Goal: Find specific page/section: Find specific page/section

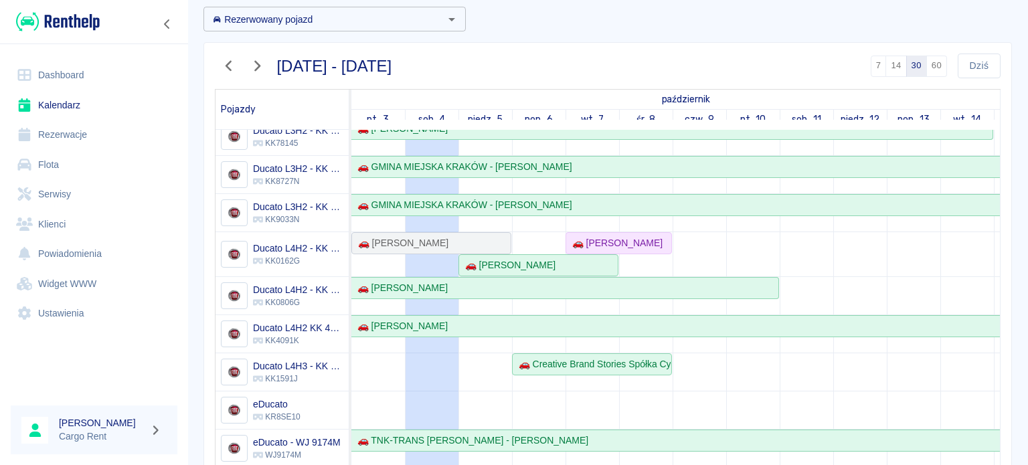
scroll to position [66, 0]
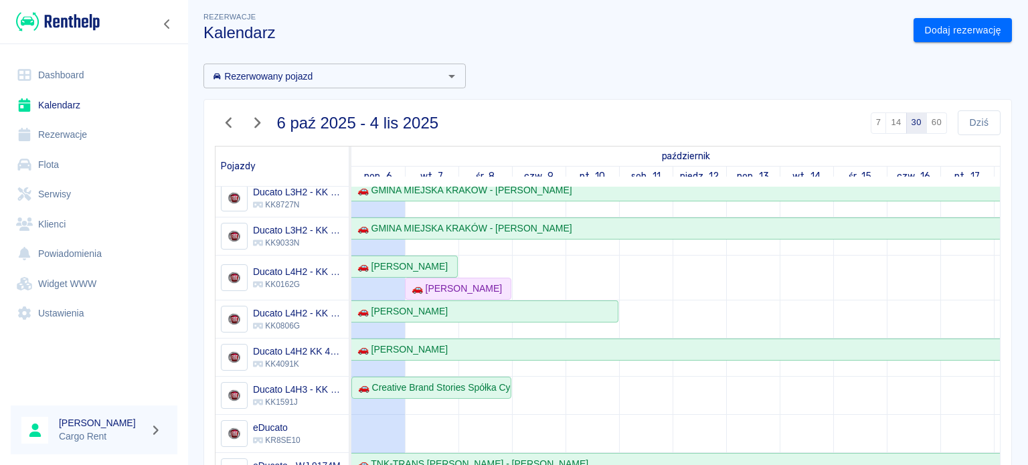
scroll to position [11, 0]
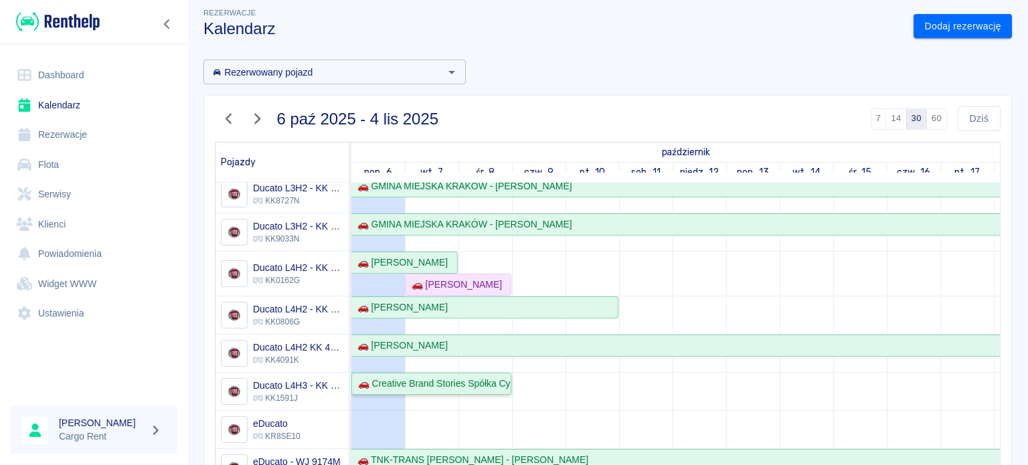
click at [490, 377] on div "🚗 Creative Brand Stories Spółka Cywilna - [PERSON_NAME]" at bounding box center [431, 384] width 157 height 14
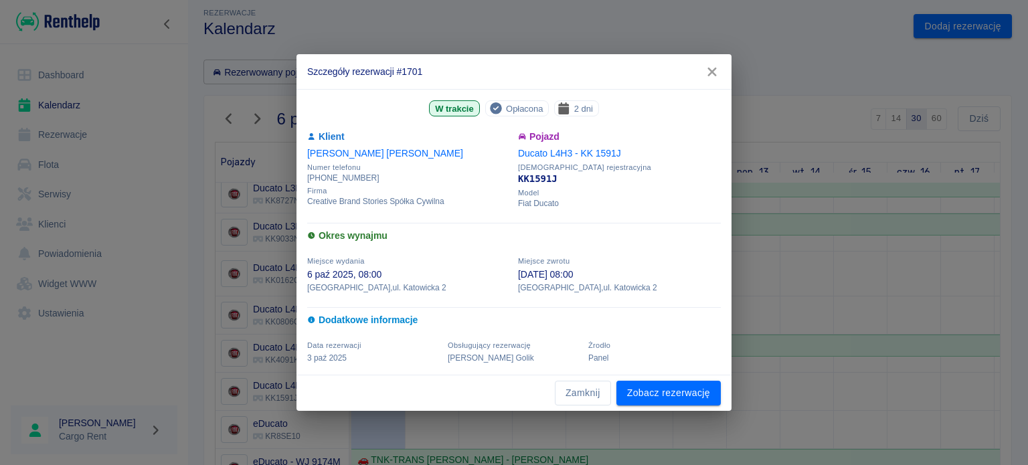
click at [720, 70] on icon "button" at bounding box center [711, 72] width 17 height 14
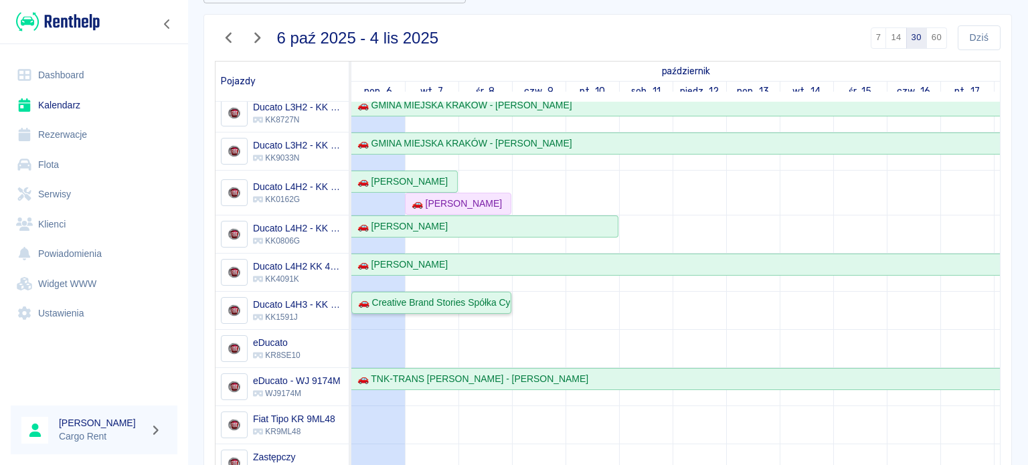
scroll to position [0, 0]
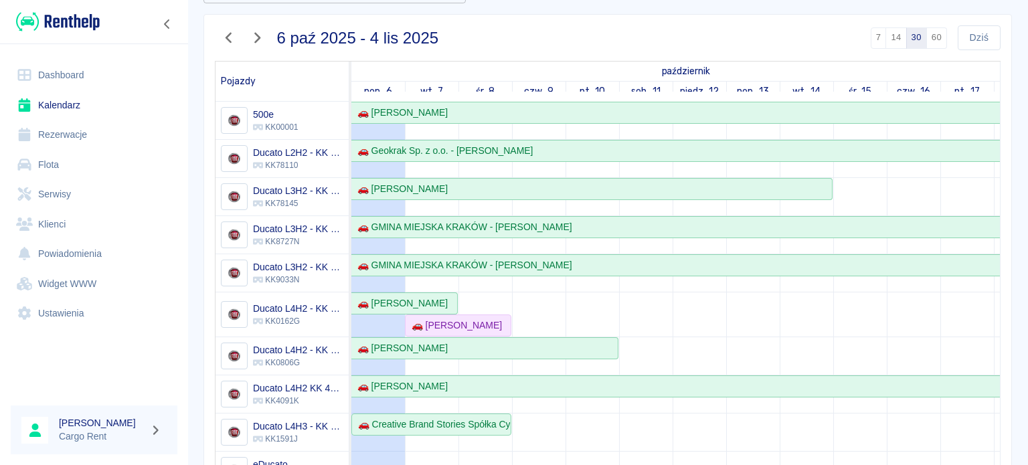
click at [95, 31] on img at bounding box center [58, 22] width 84 height 22
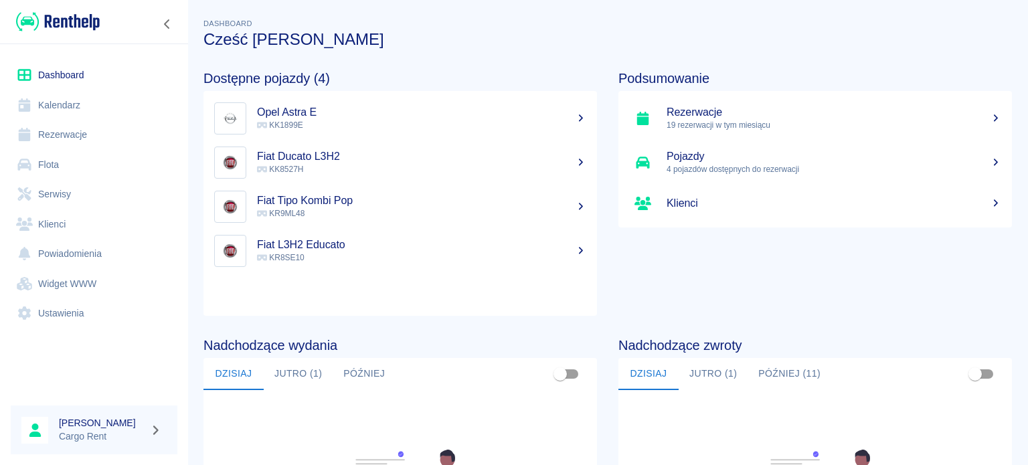
click at [41, 118] on link "Kalendarz" at bounding box center [94, 105] width 167 height 30
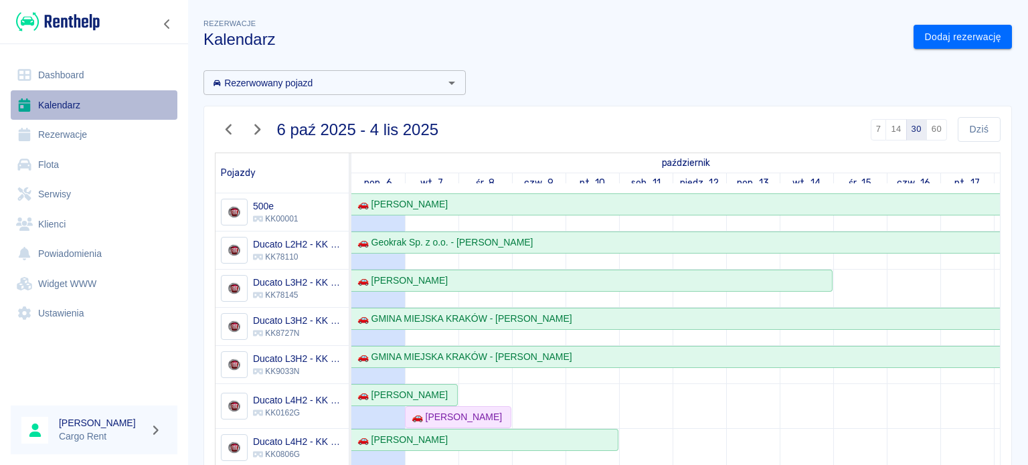
click at [59, 108] on link "Kalendarz" at bounding box center [94, 105] width 167 height 30
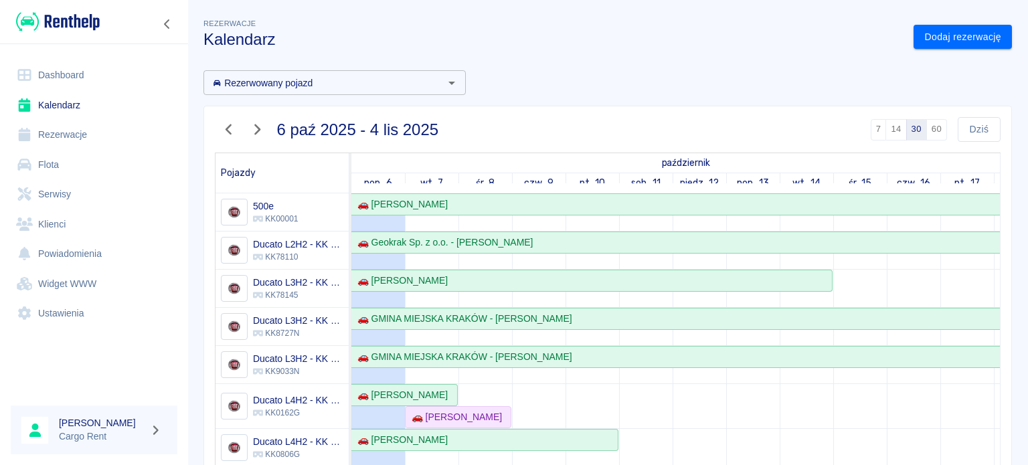
click at [62, 27] on img at bounding box center [58, 22] width 84 height 22
